Goal: Task Accomplishment & Management: Manage account settings

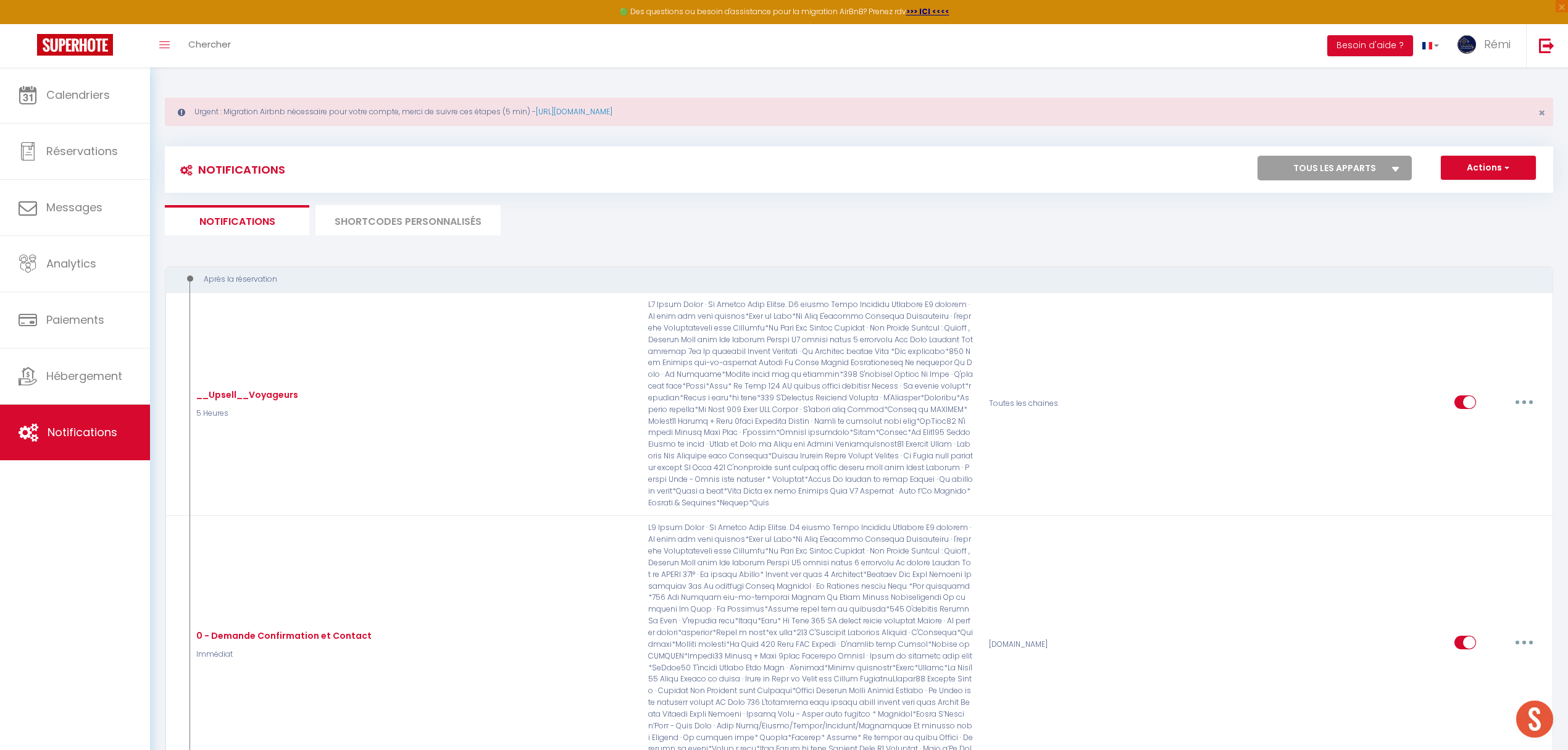
click at [442, 213] on li "SHORTCODES PERSONNALISÉS" at bounding box center [408, 220] width 185 height 31
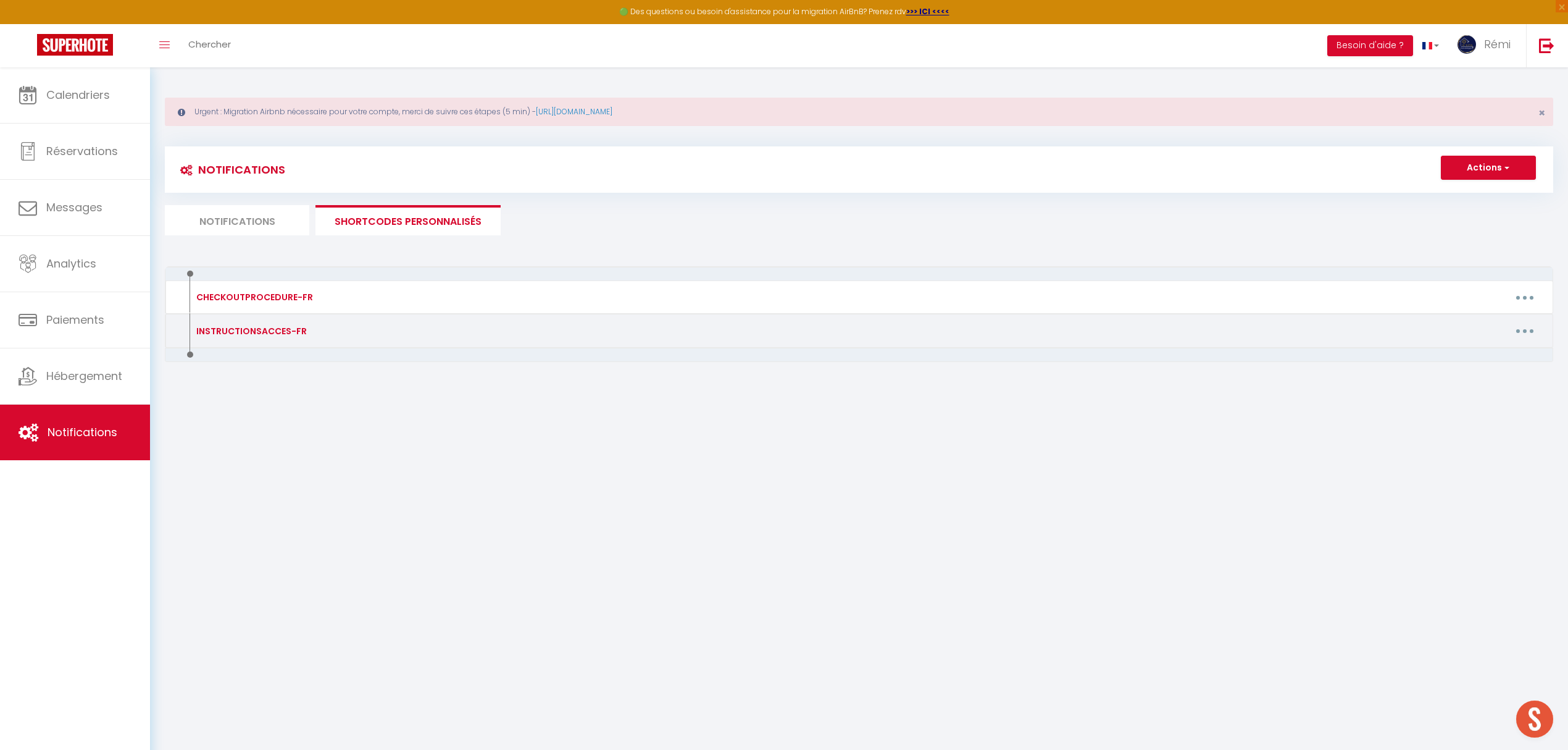
click at [1532, 331] on button "button" at bounding box center [1525, 330] width 34 height 20
click at [1497, 352] on link "Editer" at bounding box center [1493, 359] width 92 height 21
type input "INSTRUCTIONSACCES-FR"
type textarea "Voici les instructions pour accéder au logement en toute autonomie :"
type textarea "Adresse : [STREET_ADDRESS]. Vous avez une boîte à clé positionné à droite de la…"
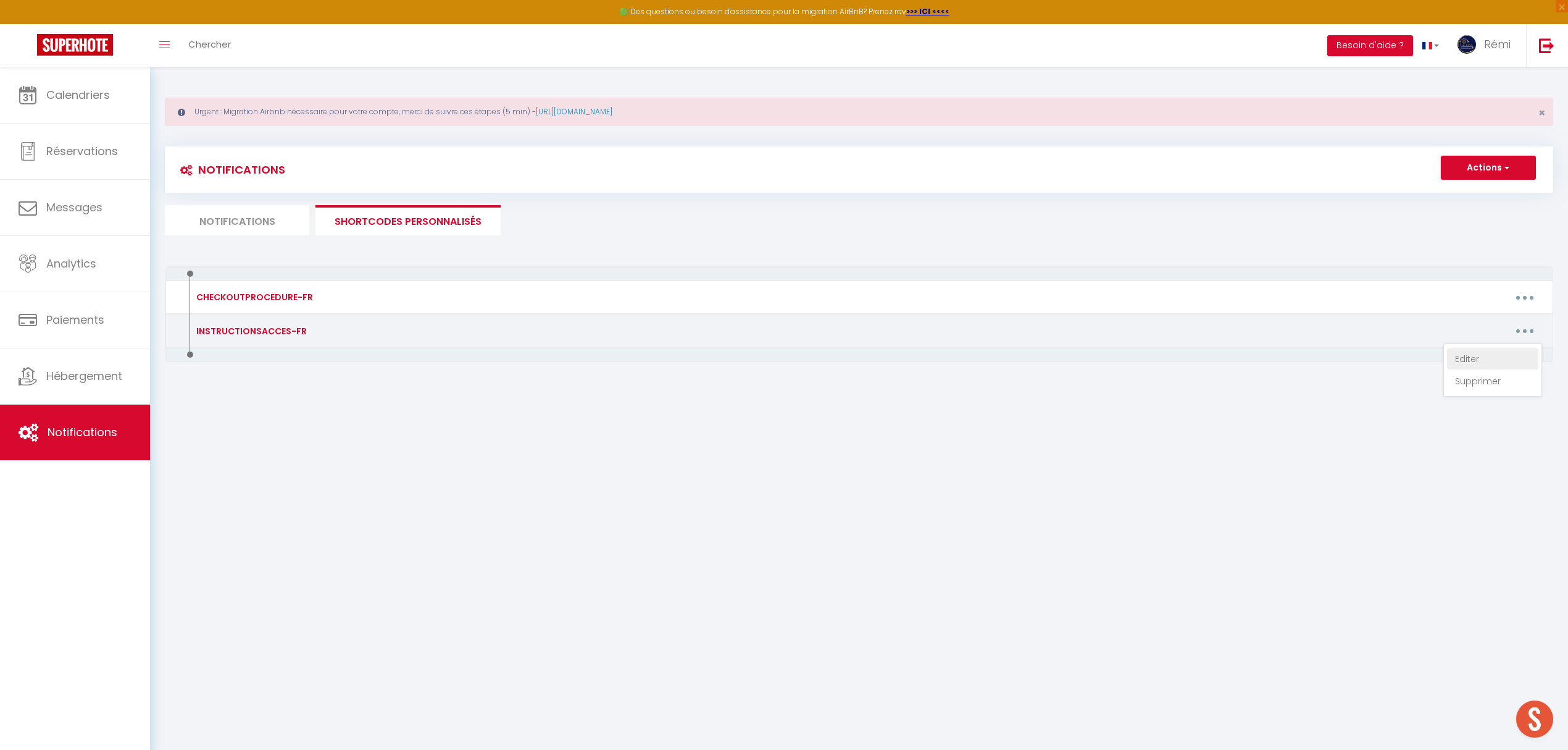
type textarea "L'appartement est situé au rez-de-chaussée à votre gauche Vous devez IMPERATIVE…"
type textarea "L'appartement est situé au 1 er étage. Vous devez IMPERATIVEMENT cliquer sur le…"
type textarea "Le logement se situe au [STREET_ADDRESS][PERSON_NAME] Pour accéder au logement …"
type textarea "Adresse : [STREET_ADDRESS][PERSON_NAME] Pour accéder au logement en toute auton…"
type textarea "Il faut cliquer IMPERATIVEMENT sur le lien ci-dessous : [URL][DOMAIN_NAME] Code…"
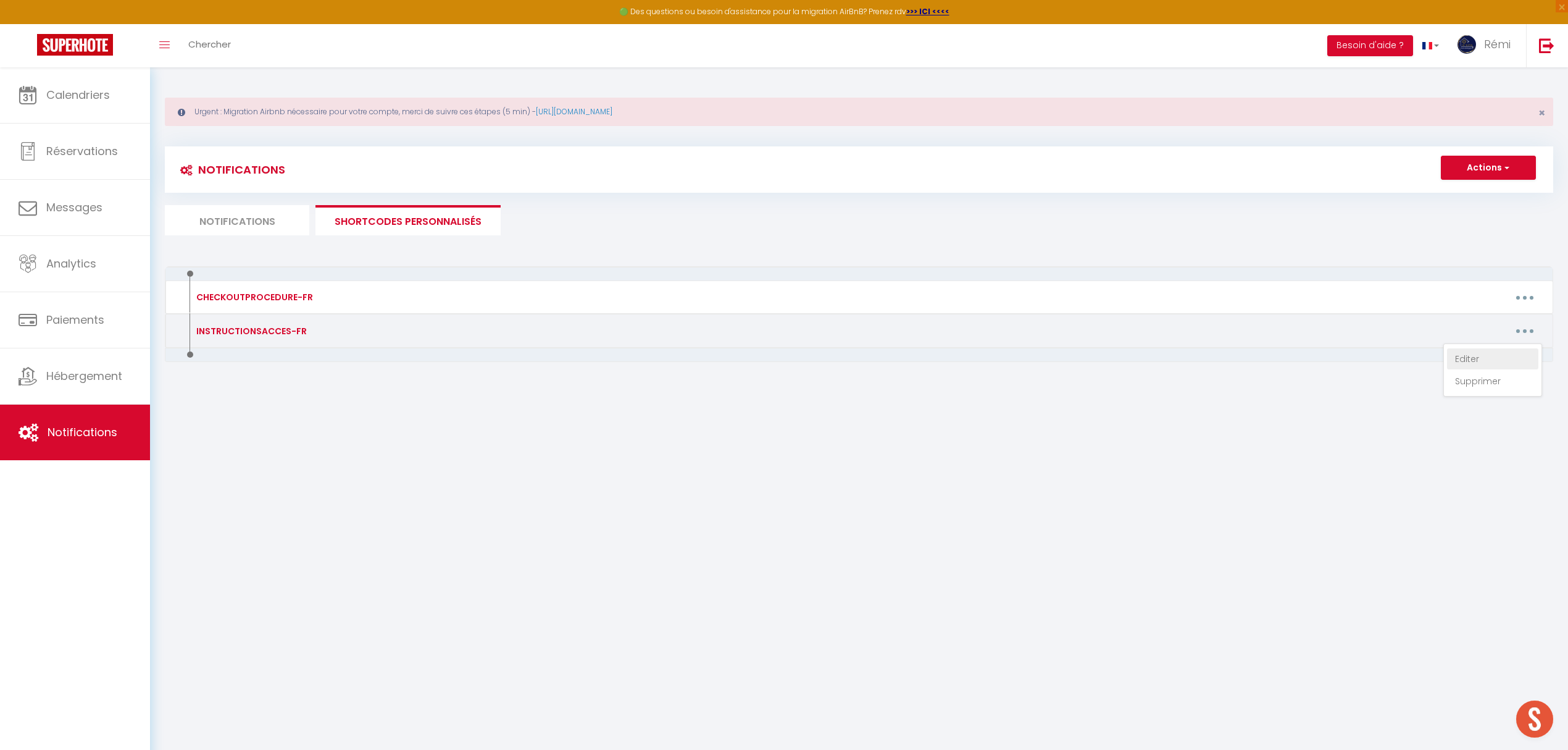
type textarea "Adresse : [STREET_ADDRESS] Veuillez cliquer IMPERATIVEMENT sur le lien ci-desso…"
type textarea "Veuillez cliquer IMPERATIVEMENT sur le lien ci-dessous pour accéder au logement…"
type textarea "La boîte à clé se situe dans la boite au lettre numéro 18. Veuillez ABSOLUMENT …"
type textarea "Veuillez cliquer IMPERATIVEMENT sur le lien ci-dessous pour accéder au logement…"
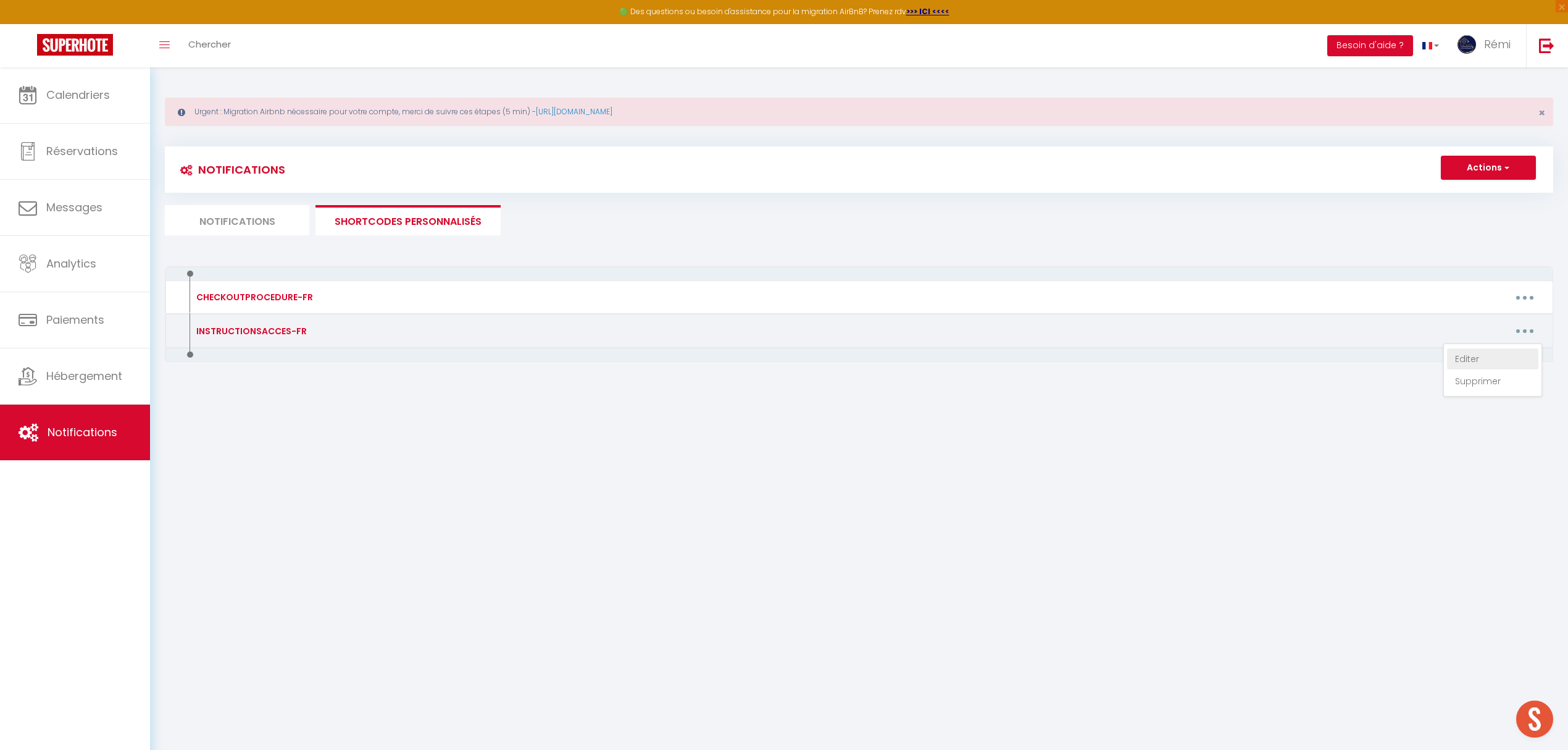
type textarea "Adresse du logement : [RENTAL:ADDRESS] au 2ème étage Le code wifi : Livebox-EE1…"
type textarea "Vous trouverez une boite à clé situé sur le mur de l'immeuble, au [STREET_ADDRE…"
type textarea "Adresse : [STREET_ADDRESS]. Vous avez une boîte à clé positionné à droite de la…"
type textarea "Le code d'accès de la boîte à clé est le 1903 Voici le lien pour accéder au log…"
type textarea "Le logement est situé au rez-de-chaussée au numéro [STREET_ADDRESS]. Voici le l…"
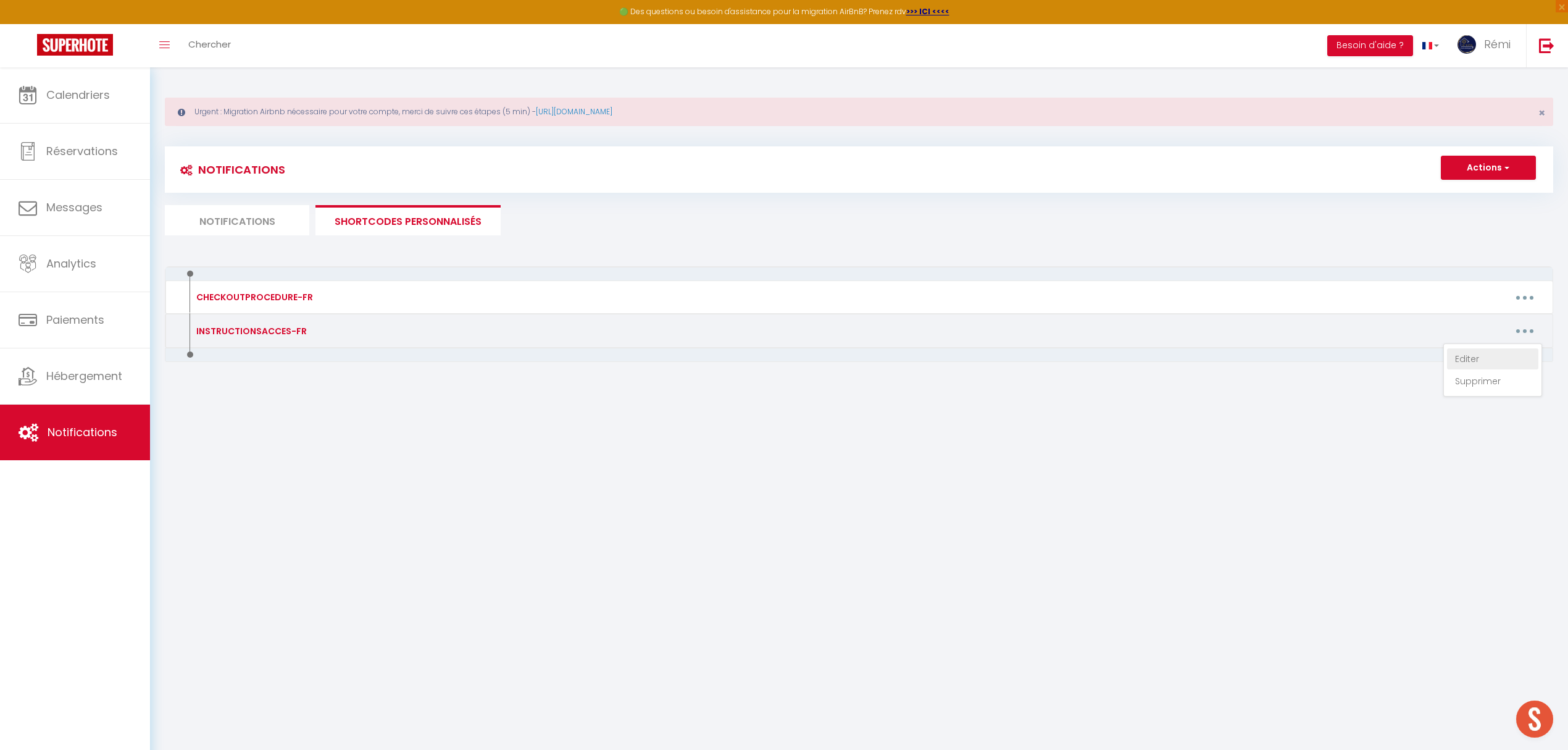
type textarea "Vous trouverez une boite à clé située sur la porte d'entrée de l'immeuble au [S…"
type textarea "La boîte à clé se situé devant sur la porte en bois au [STREET_ADDRESS] Voici l…"
type textarea "La maison se situe au [RENTAL:ADDRESS] Vous avez une boîte à clé situé devant l…"
type textarea "Adresse : [STREET_ADDRESS] au 2ème étage Vous avez une boîte à clé devant la po…"
type textarea "L'appartement est situé au rez-de-chaussée à votre gauche Vous devez IMPERATIVE…"
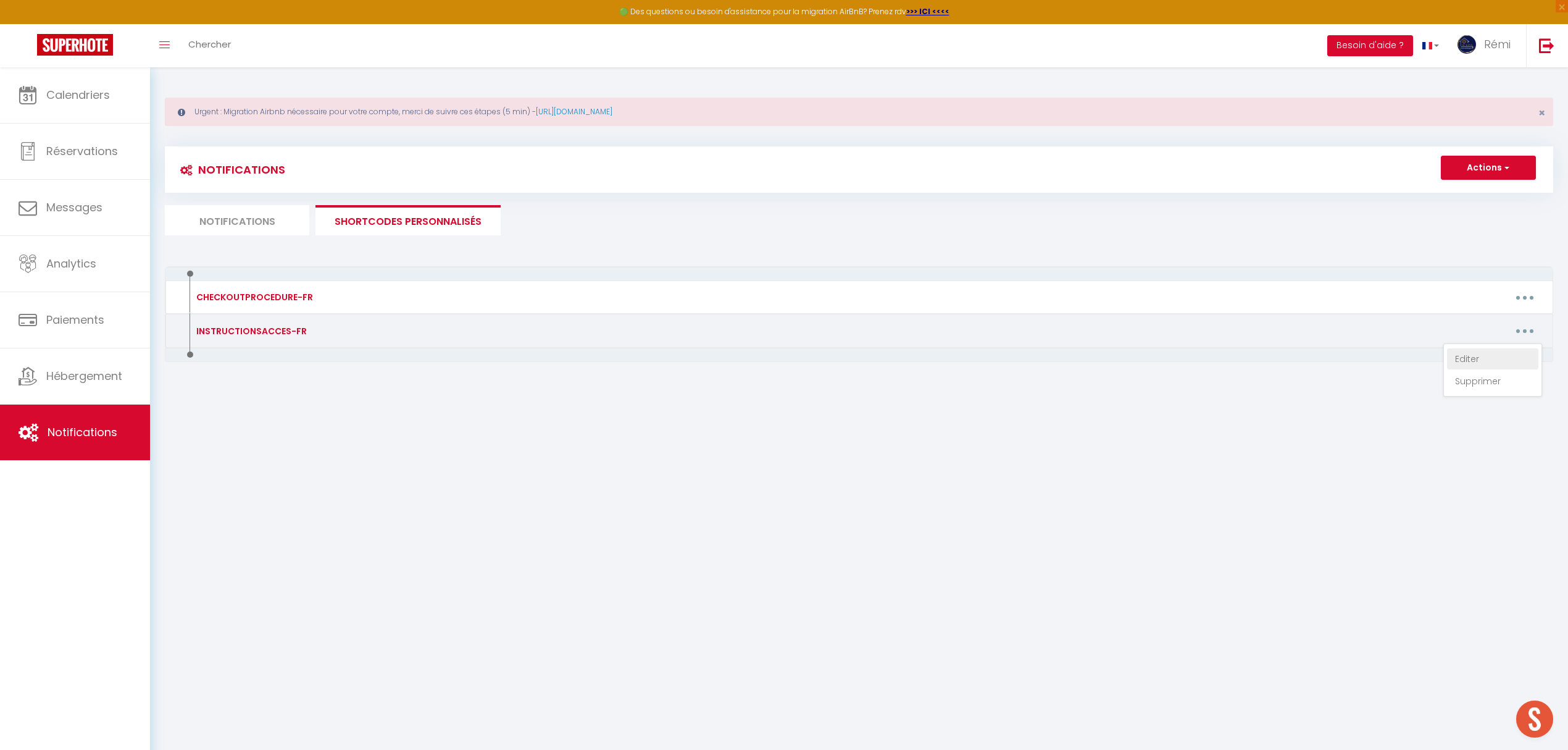
type textarea "L'appartement est situé au 1 er étage. Vous devez IMPERATIVEMENT cliquer sur le…"
type textarea "Le logement se situe au [STREET_ADDRESS][PERSON_NAME] Pour accéder au logement …"
type textarea "Adresse : [STREET_ADDRESS][PERSON_NAME] Pour accéder au logement en toute auton…"
type textarea "Boîte à clé situé devant l'appartement Code : 2909 L'adresse du logement : [REN…"
type textarea "Boite à clé situé devant la porte de l'immeuble Code : 2709 Adresse du logement…"
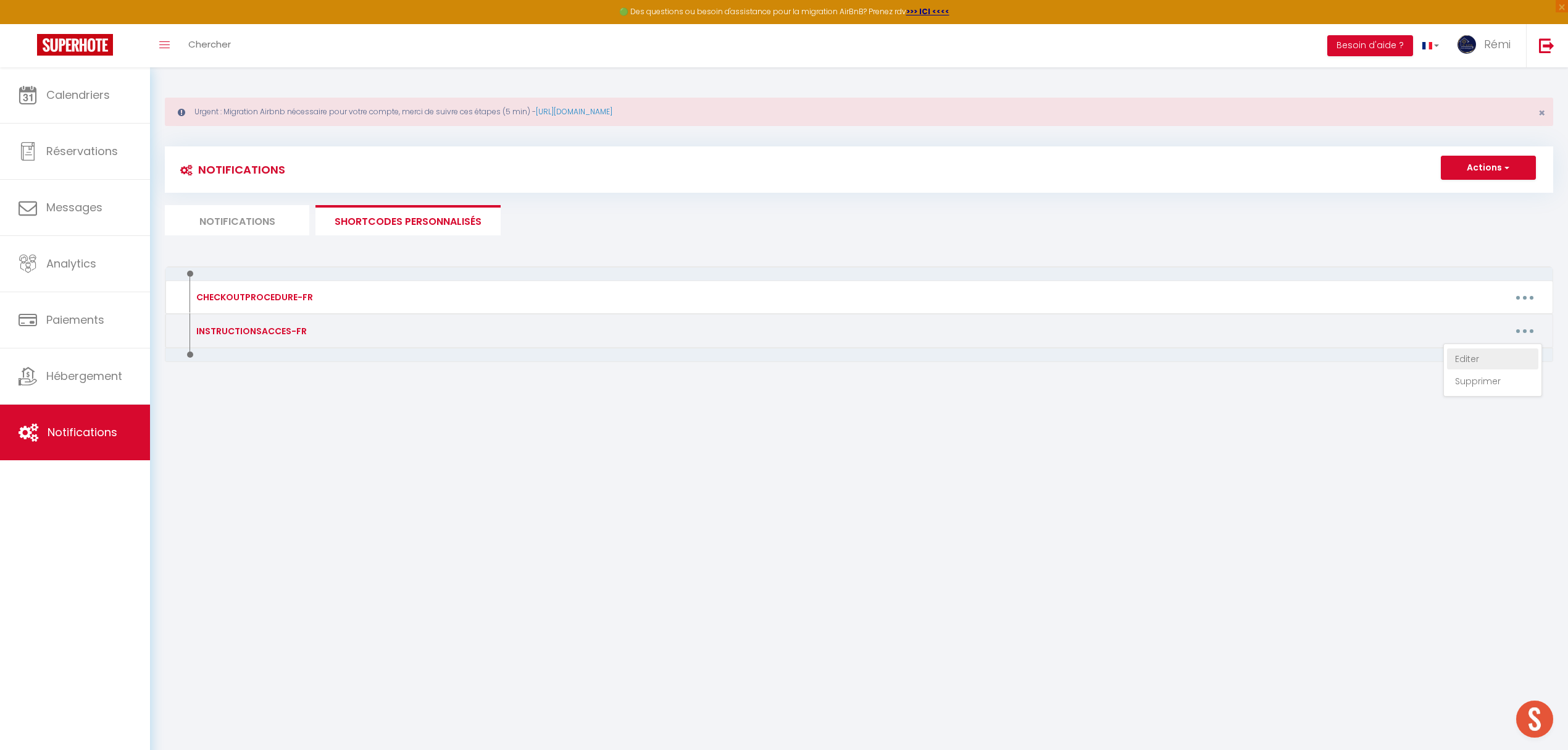
type textarea "Boite à clé situé à droite de la porte Le CODE EST LE : [RENTALDOOR:CODE] CODE …"
type textarea "Veuillez cliquer IMPERATIVEMENT sur le lien ci-dessous pour accéder au logement…"
type textarea "Adresse du logement : [RENTAL:ADDRESS] Vous devez IMPERATIVEMENT cliquer sur ce…"
type textarea "Adresse : [STREET_ADDRESS] Voici le lien à ouvrir IMPERATIVEMENT pour accéder a…"
type textarea "Adresse : [STREET_ADDRESS][PERSON_NAME] Voici le lien à ouvrir IMPERATIVEMENT p…"
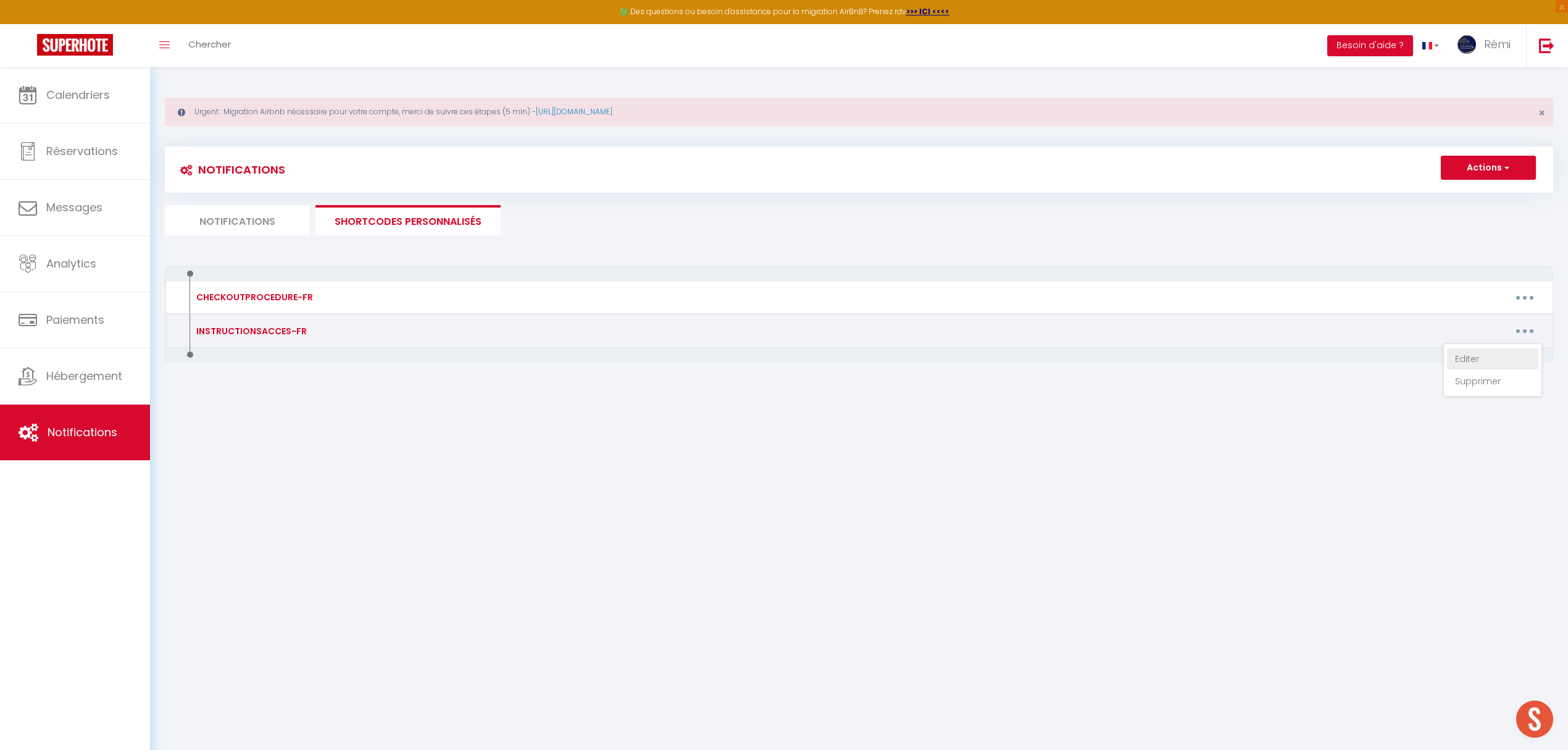
type textarea "L'heure d'arrivée est entre 16h - 18h veuillez nous indiquer votre heure approx…"
type textarea "Voici l'adresse exacte de la villa : [URL][DOMAIN_NAME] Suivant l'heure de votr…"
type textarea "Voici l'adresse exacte : [URL][DOMAIN_NAME] Voici le lien pour votre guide voya…"
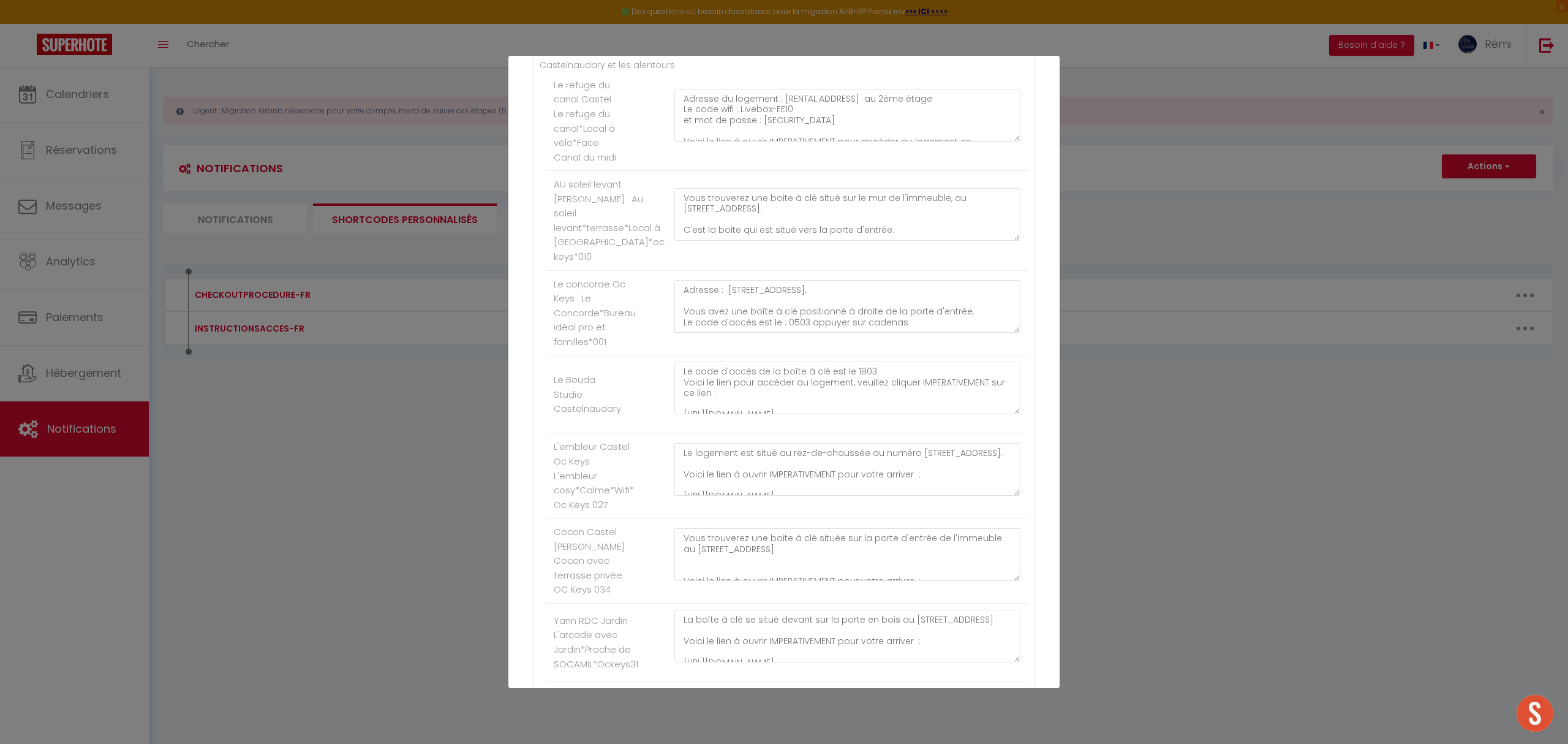
scroll to position [1307, 0]
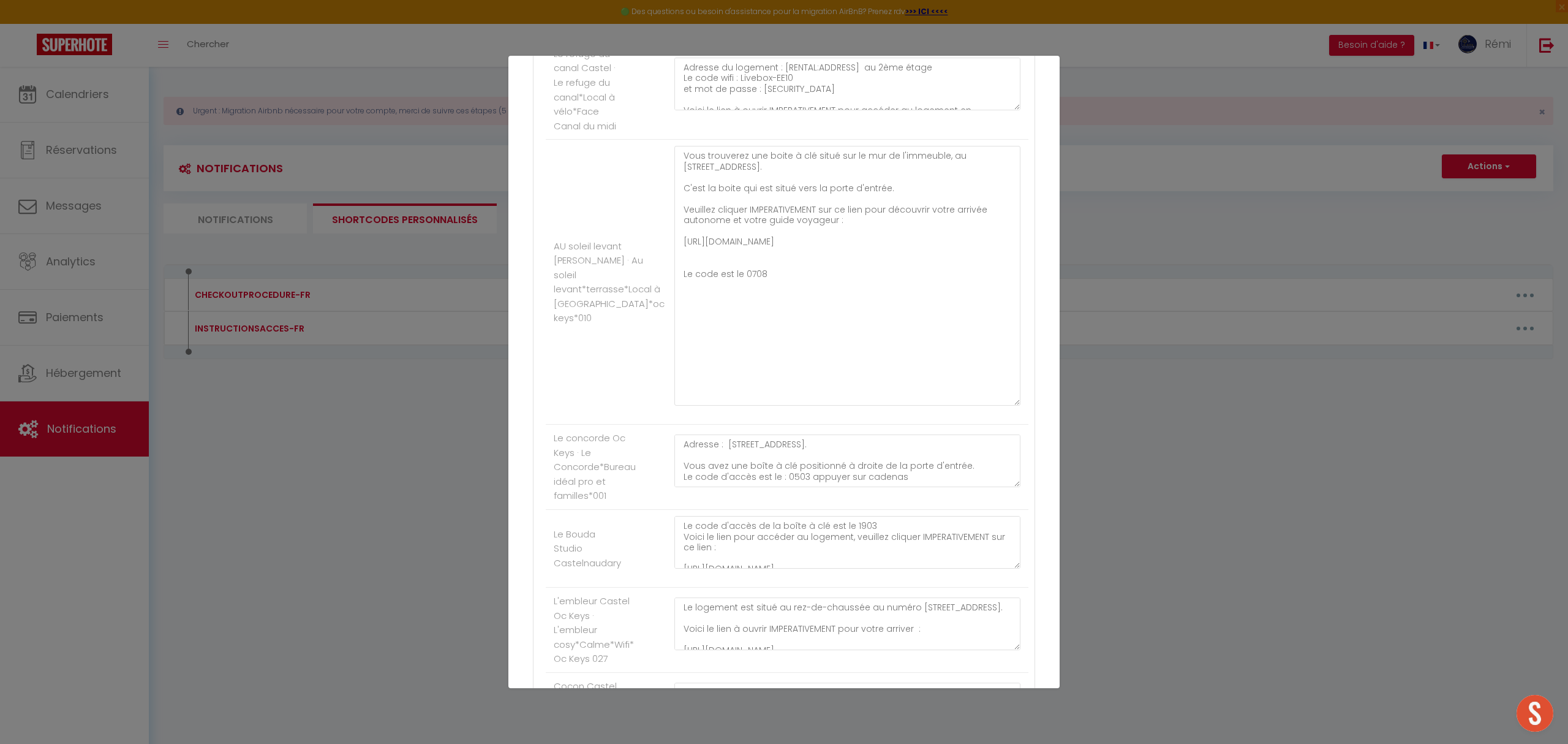
drag, startPoint x: 1003, startPoint y: 309, endPoint x: 1003, endPoint y: 527, distance: 218.0
click at [1003, 405] on textarea "Vous trouverez une boite à clé situé sur le mur de l'immeuble, au [STREET_ADDRE…" at bounding box center [847, 275] width 346 height 260
drag, startPoint x: 742, startPoint y: 390, endPoint x: 770, endPoint y: 393, distance: 28.2
click at [770, 393] on textarea "Vous trouverez une boite à clé situé sur le mur de l'immeuble, au [STREET_ADDRE…" at bounding box center [847, 281] width 346 height 271
click at [898, 378] on textarea "Vous trouverez une boite à clé situé sur le mur de l'immeuble, au [STREET_ADDRE…" at bounding box center [847, 281] width 346 height 271
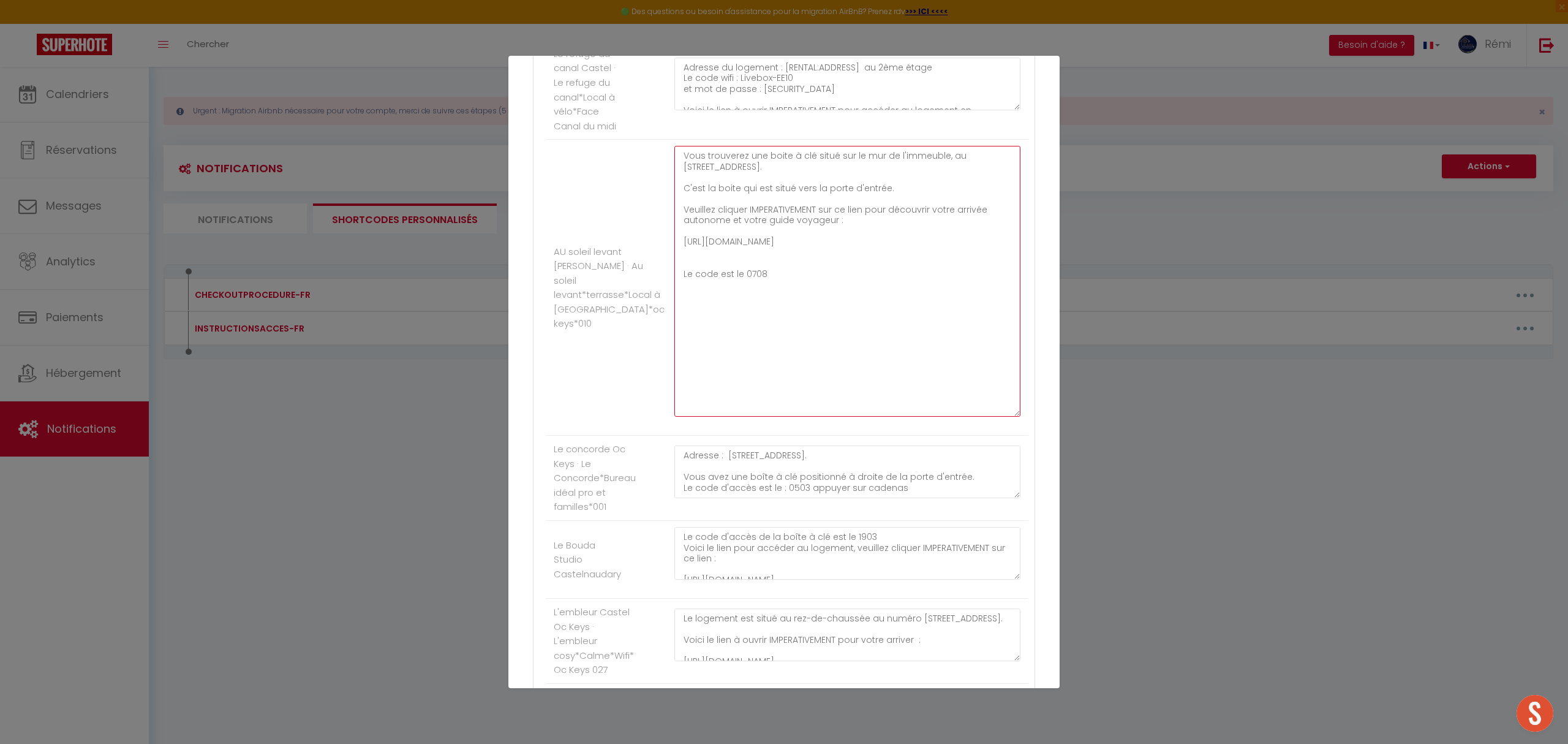
drag, startPoint x: 934, startPoint y: 359, endPoint x: 631, endPoint y: 346, distance: 303.3
click at [631, 346] on li "AU soleil levant [PERSON_NAME] · Au soleil levant*terrasse*Local à [GEOGRAPHIC_…" at bounding box center [787, 288] width 482 height 296
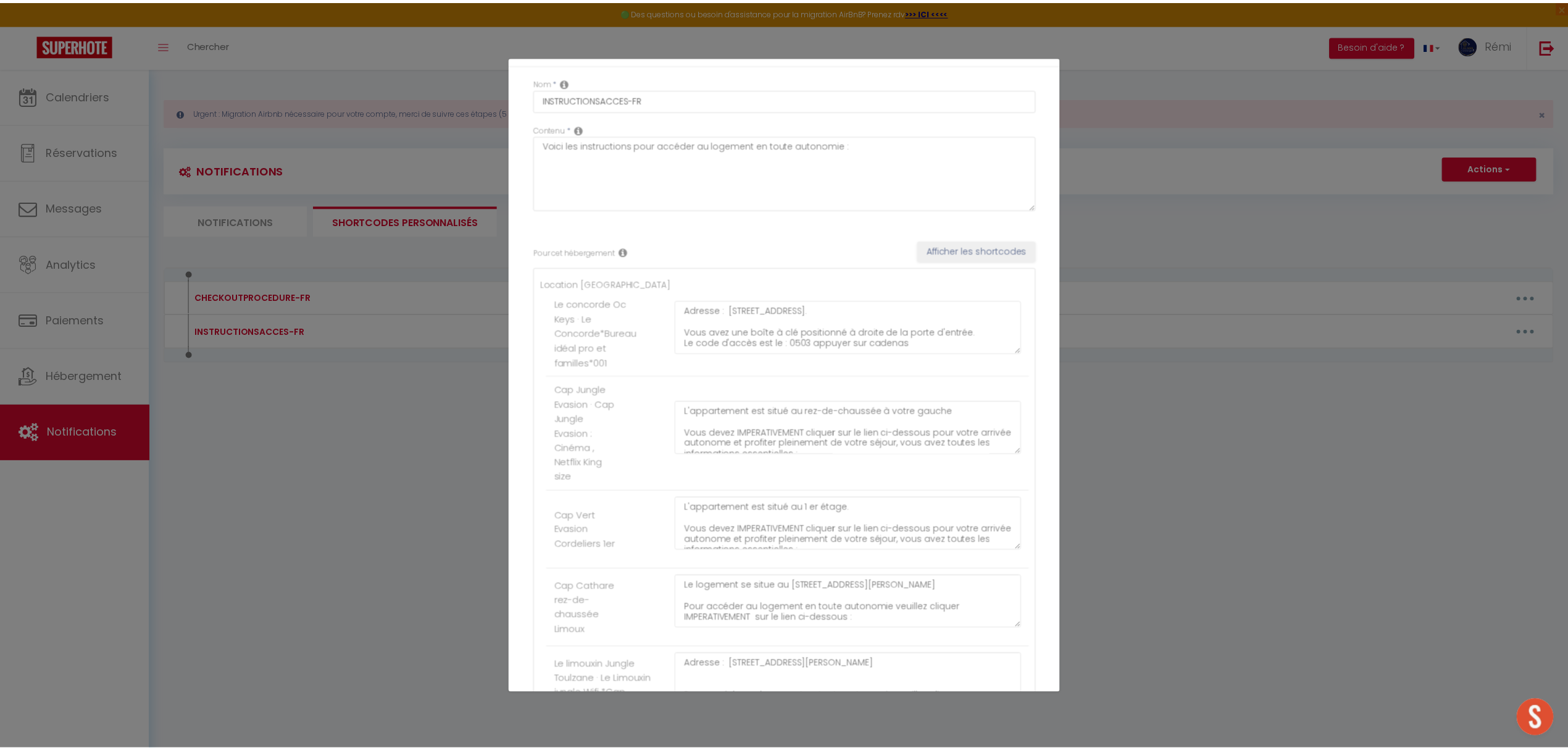
scroll to position [0, 0]
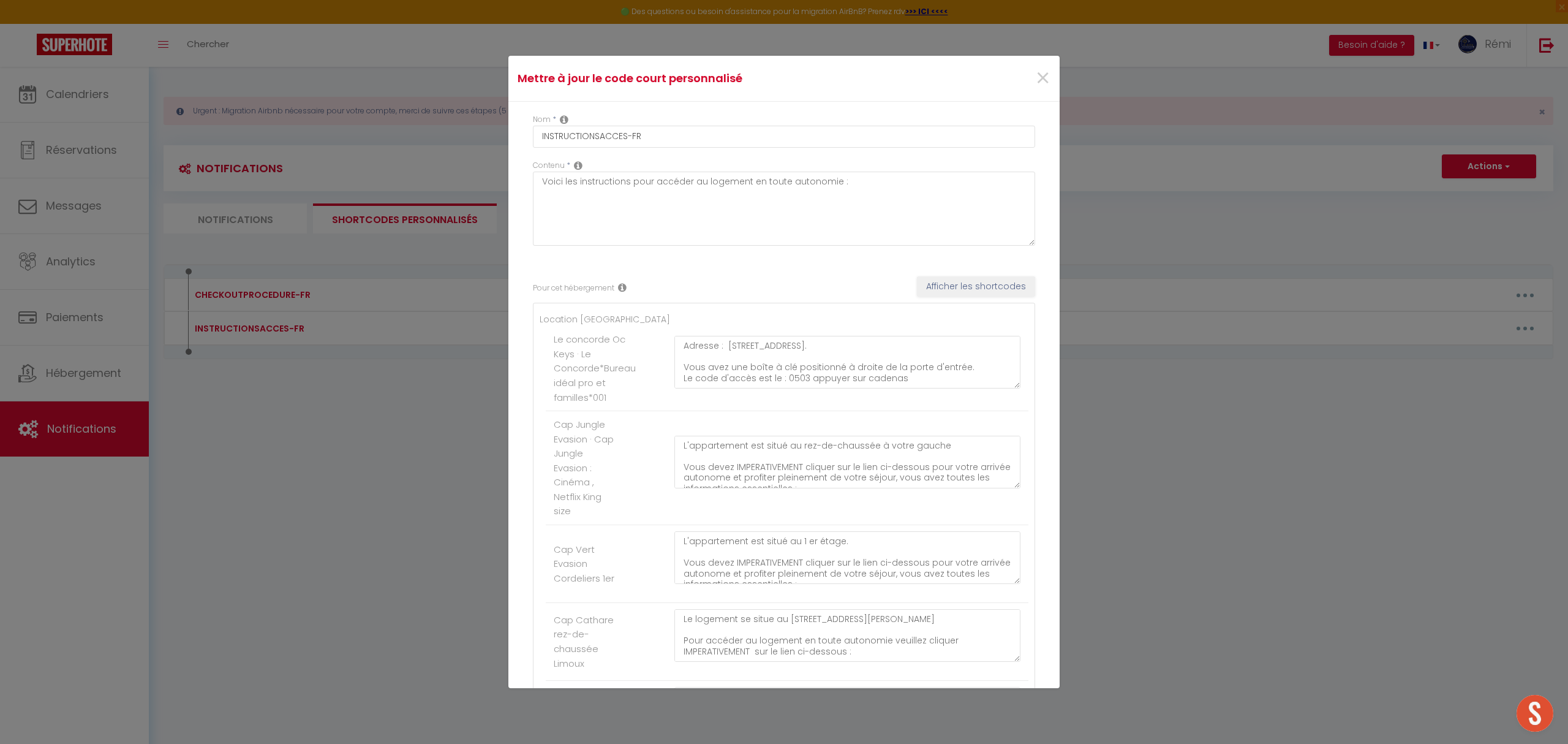
click at [1031, 99] on div "Mettre à jour le code court personnalisé ×" at bounding box center [783, 79] width 551 height 46
click at [1035, 81] on span "×" at bounding box center [1043, 78] width 16 height 37
